Goal: Task Accomplishment & Management: Manage account settings

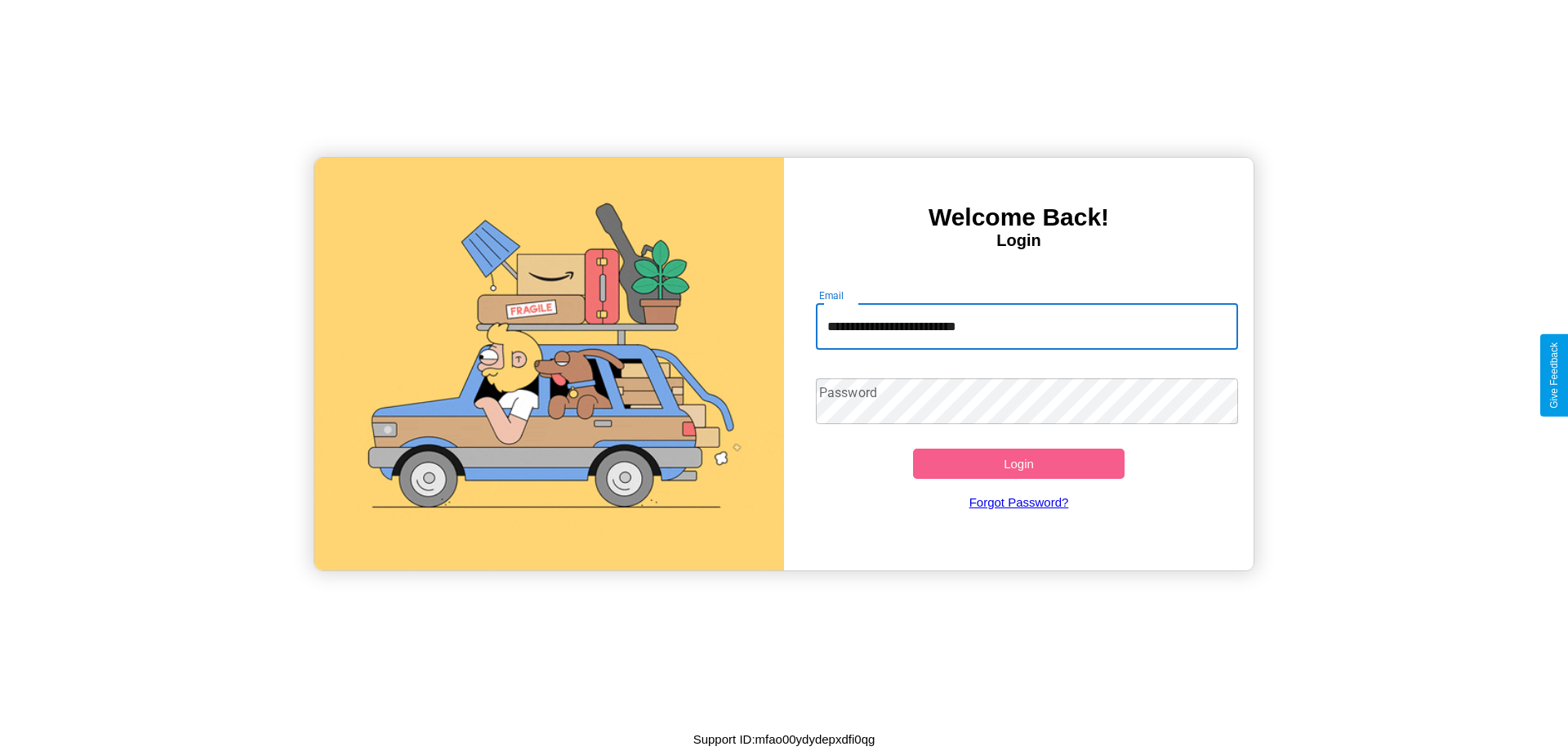
type input "**********"
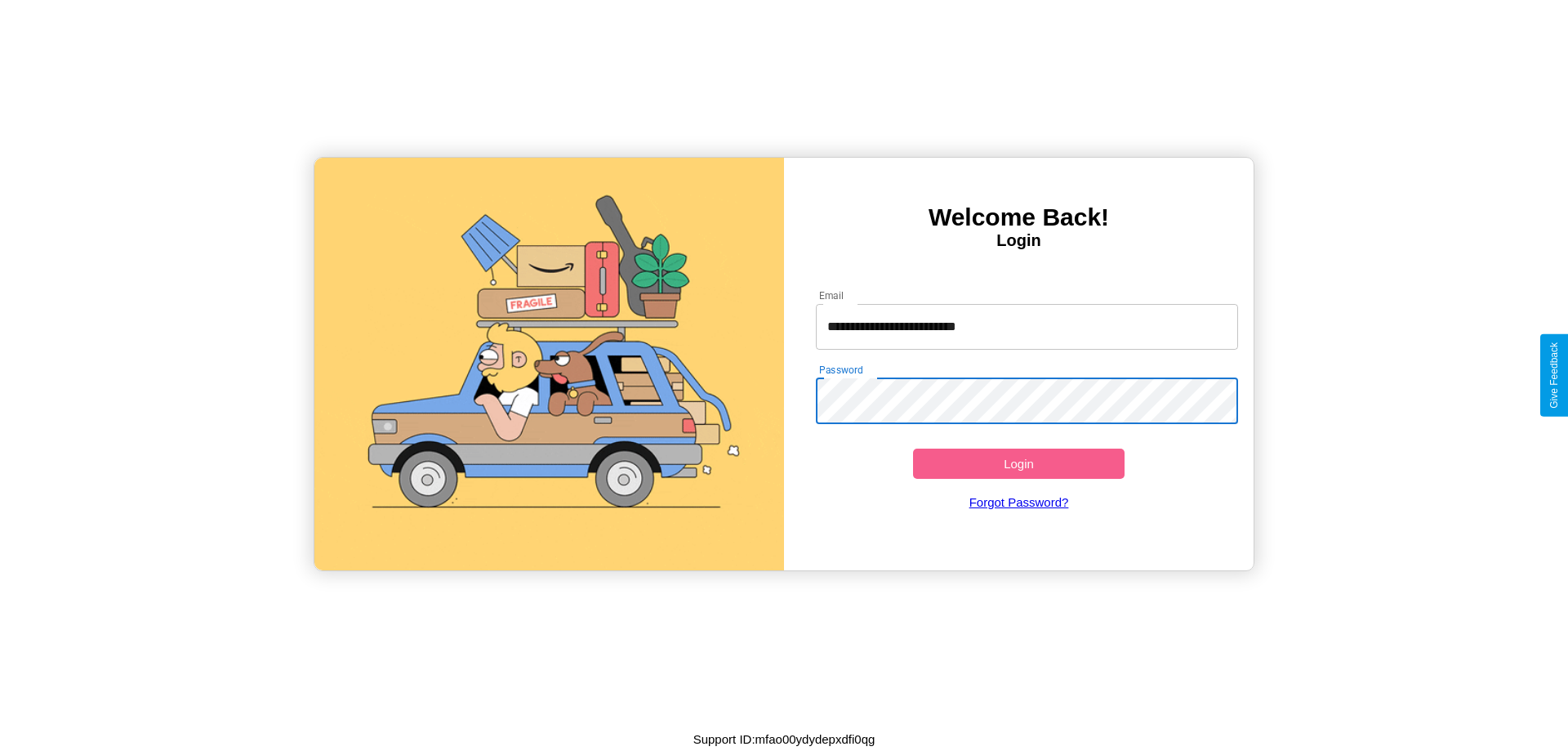
click at [1019, 463] on button "Login" at bounding box center [1019, 463] width 212 height 31
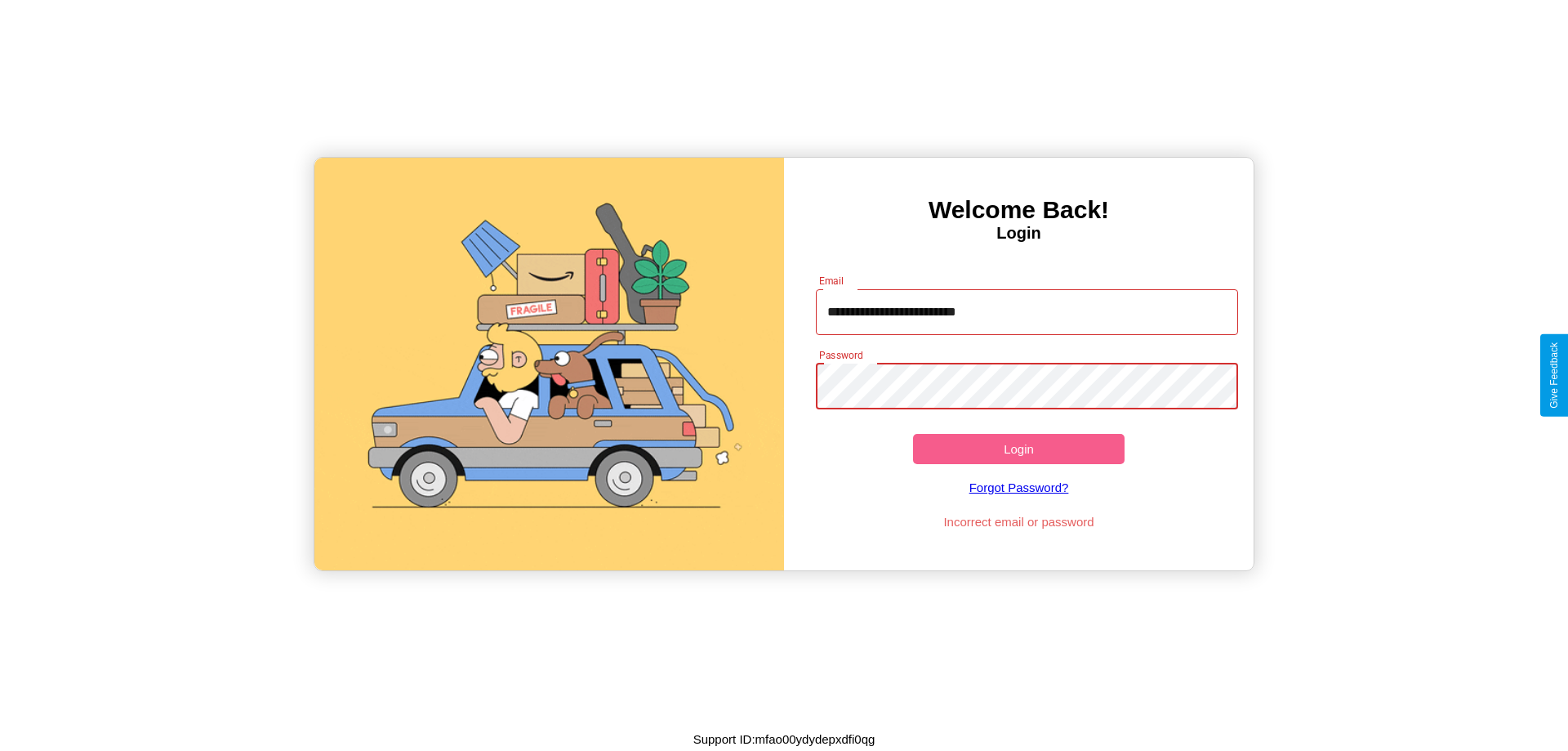
click at [1019, 449] on button "Login" at bounding box center [1019, 449] width 212 height 31
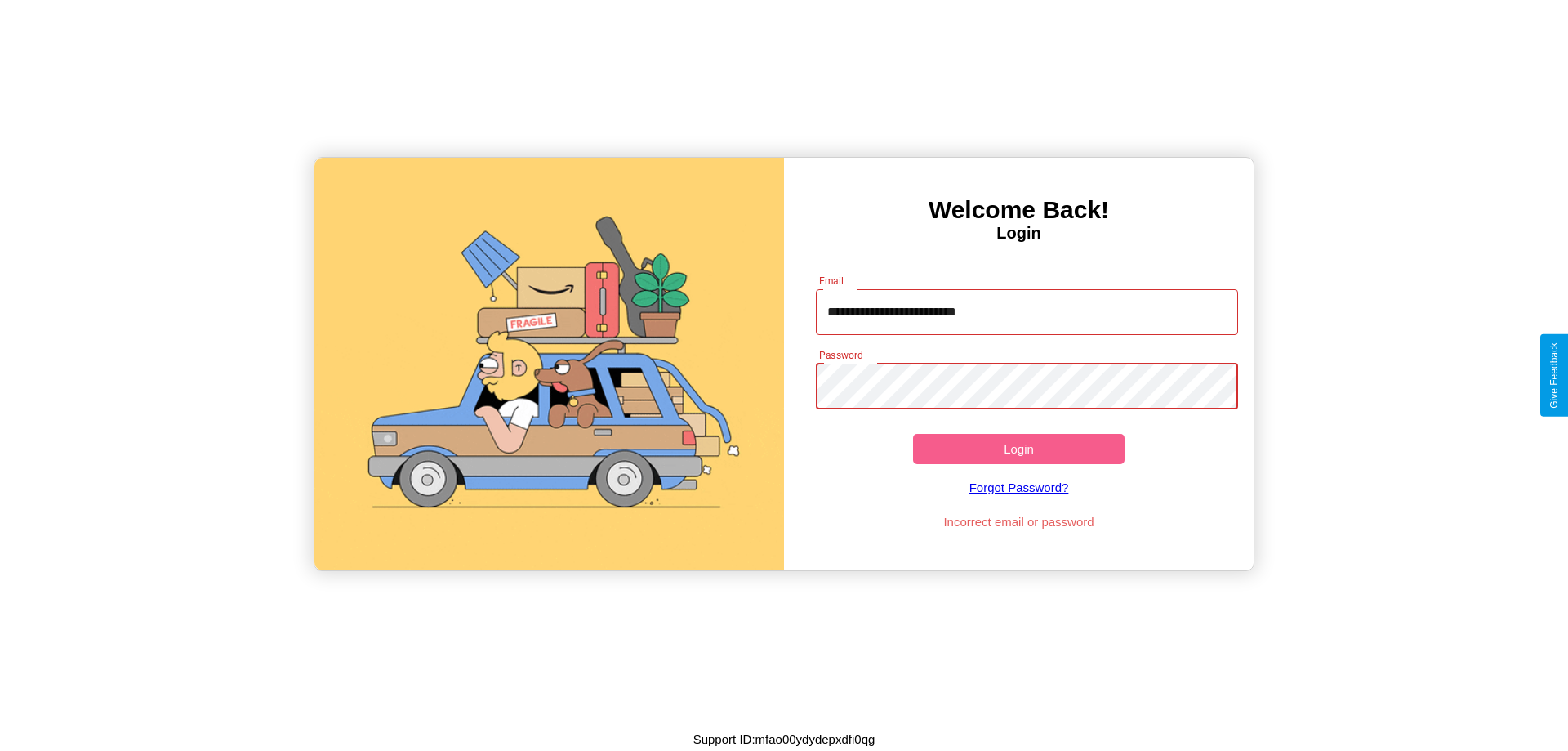
click at [1019, 449] on button "Login" at bounding box center [1019, 449] width 212 height 31
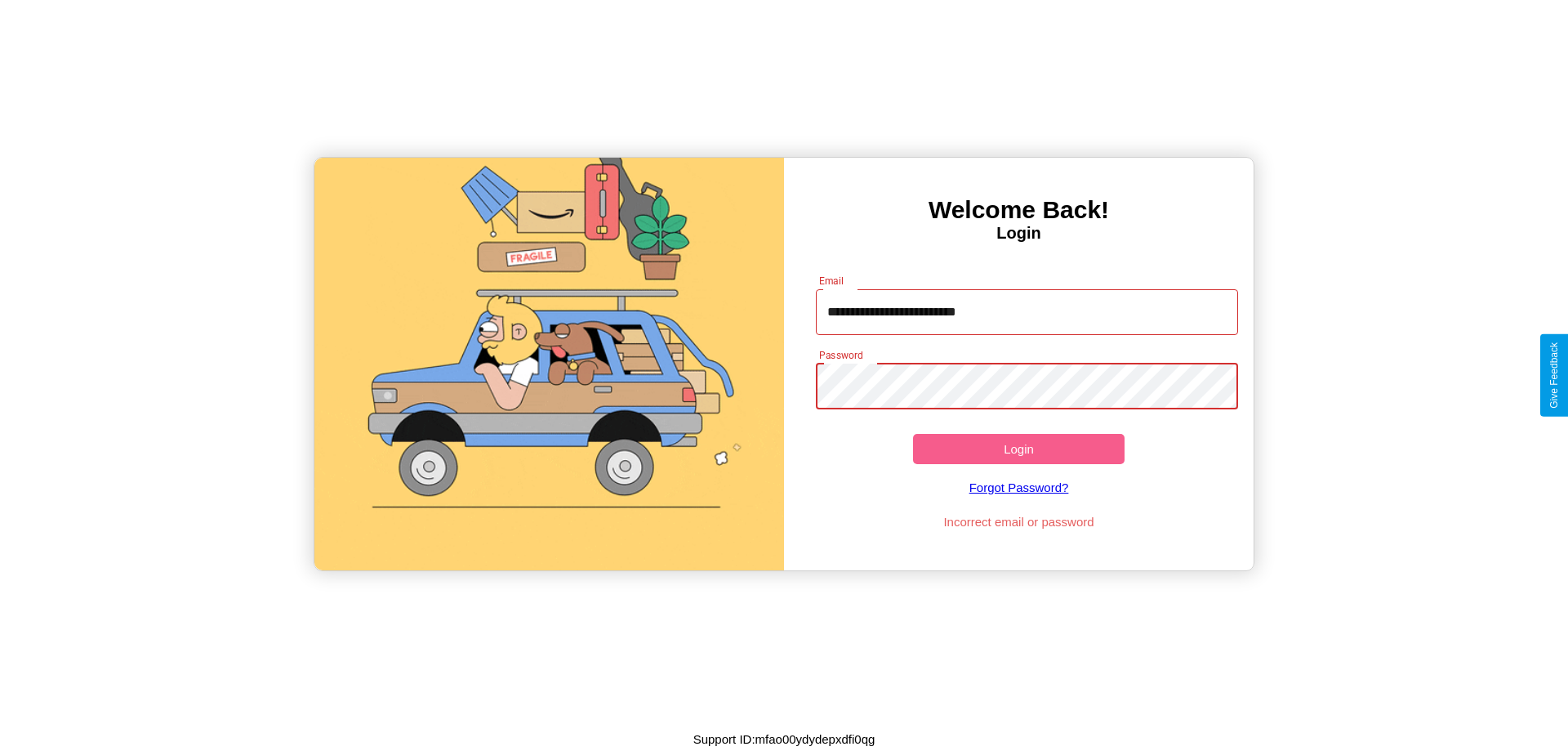
click at [1019, 449] on button "Login" at bounding box center [1019, 449] width 212 height 31
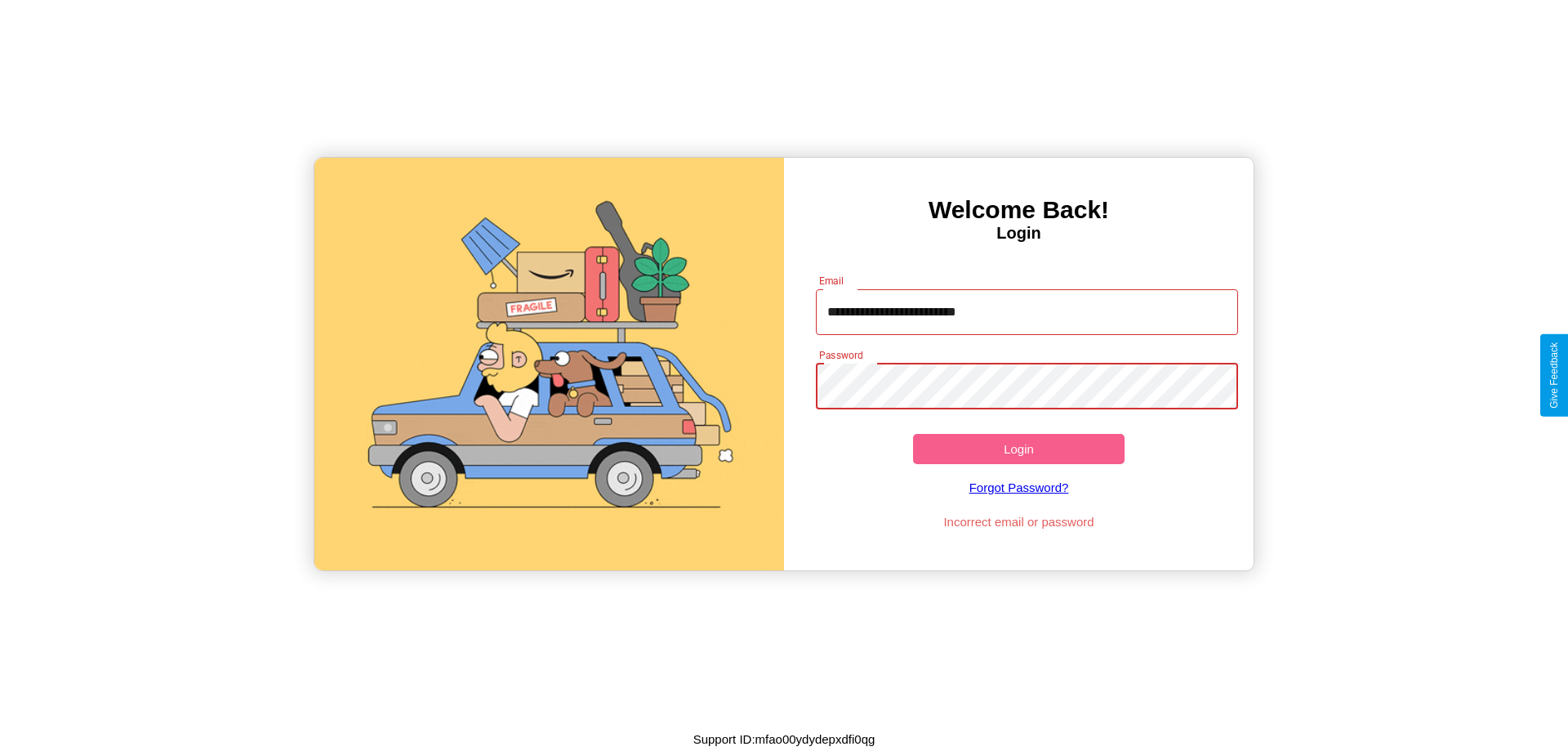
click at [1019, 449] on button "Login" at bounding box center [1019, 449] width 212 height 31
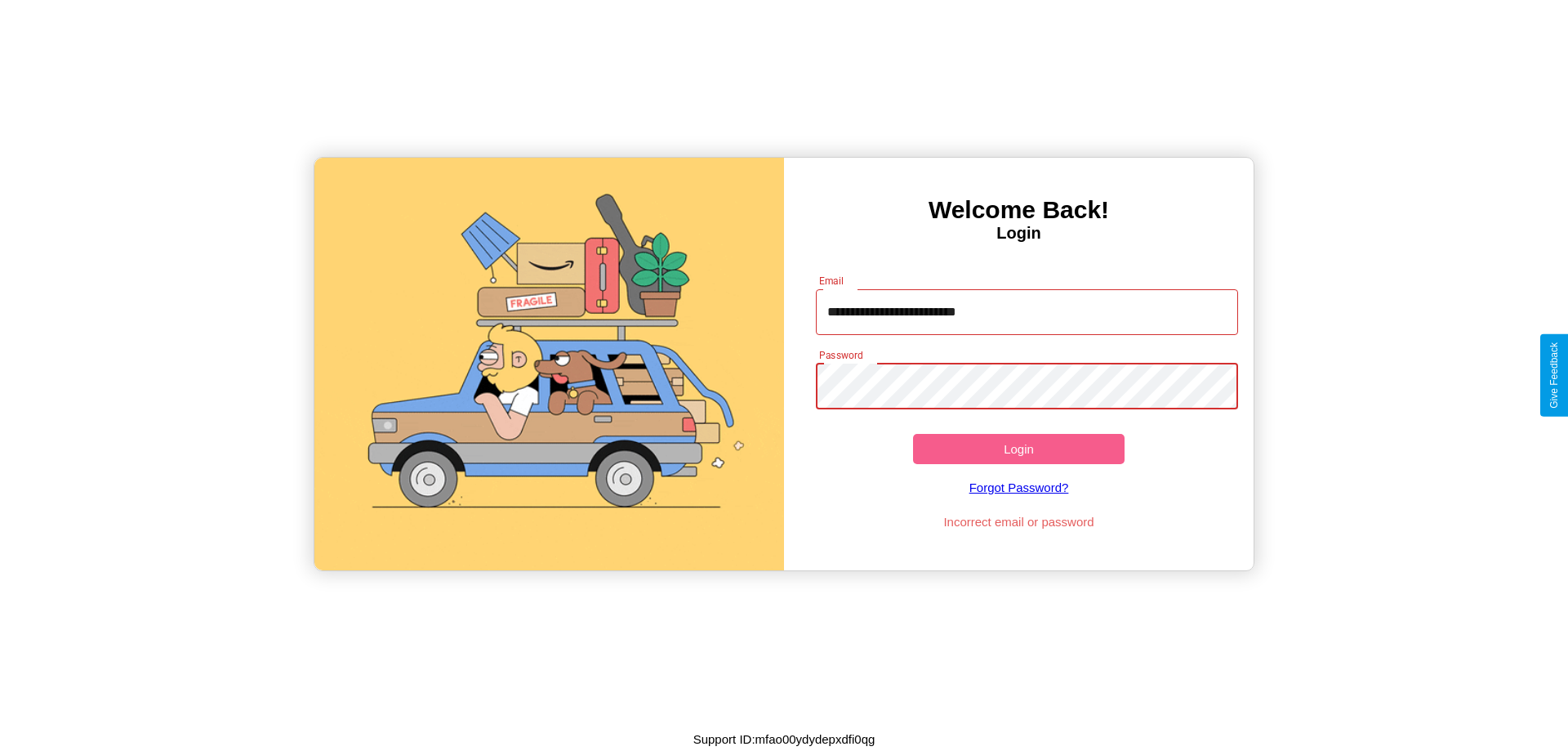
click at [1019, 449] on button "Login" at bounding box center [1019, 449] width 212 height 31
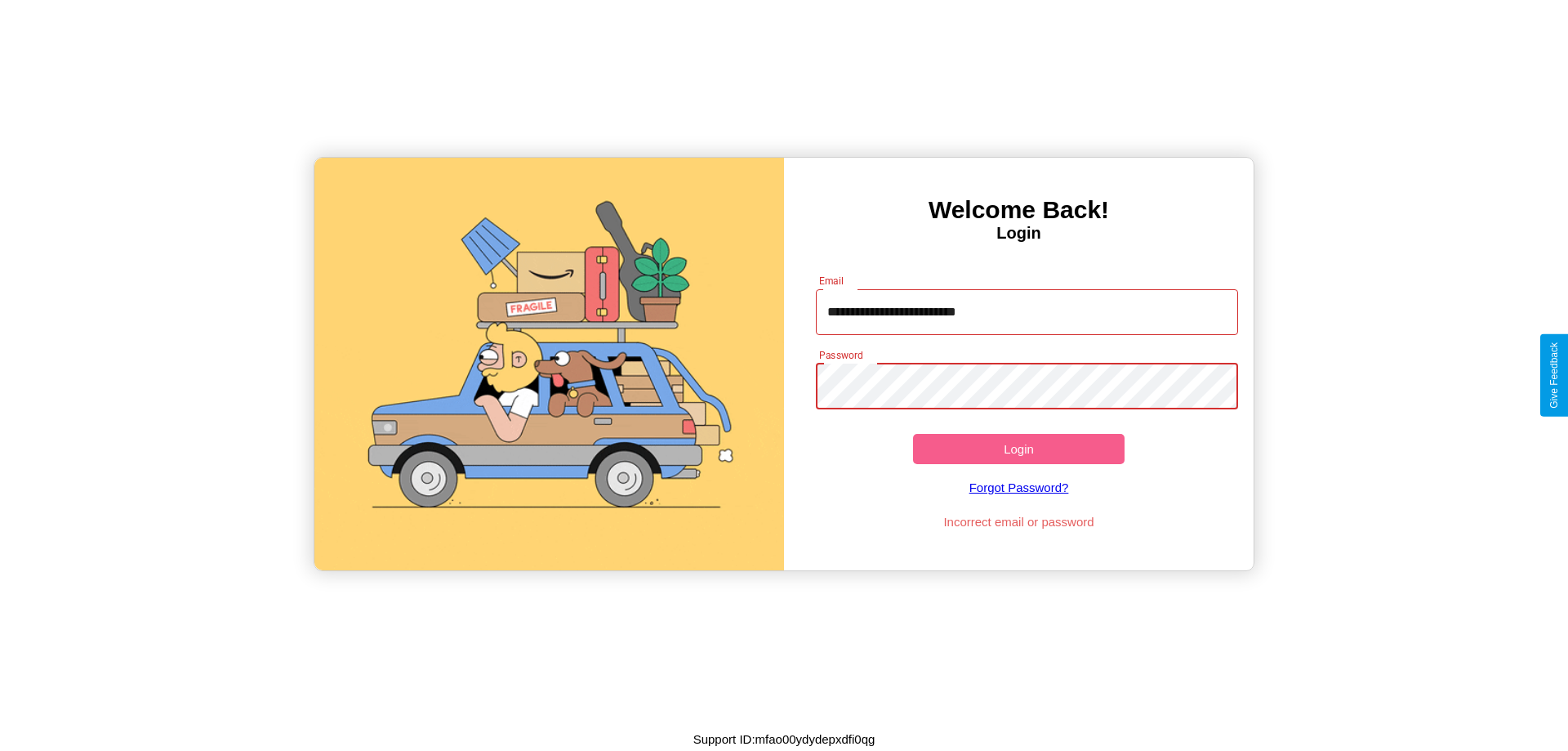
click at [1019, 449] on button "Login" at bounding box center [1019, 449] width 212 height 31
